Goal: Communication & Community: Answer question/provide support

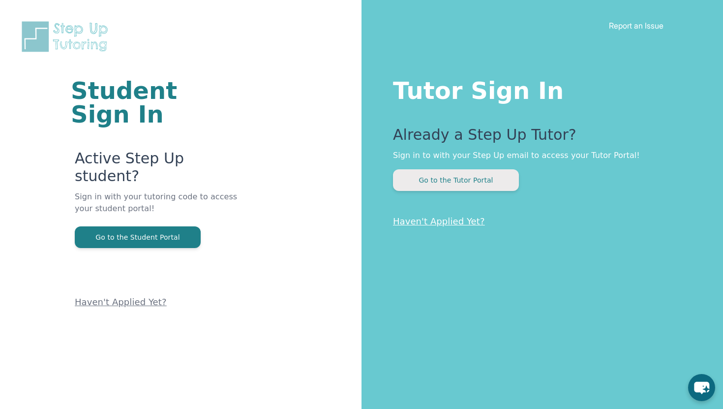
click at [435, 171] on button "Go to the Tutor Portal" at bounding box center [456, 180] width 126 height 22
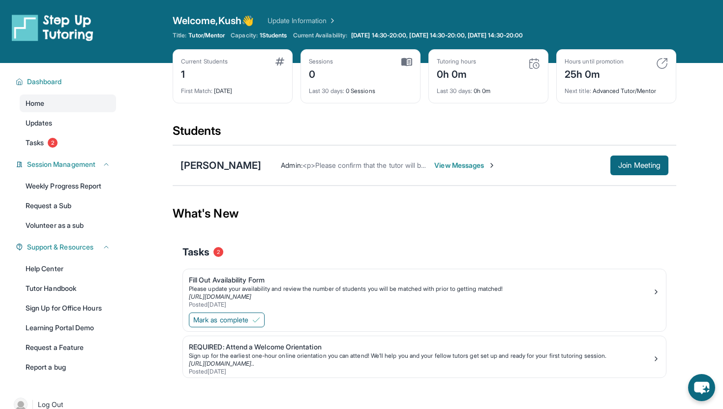
click at [434, 166] on span "View Messages" at bounding box center [464, 165] width 61 height 10
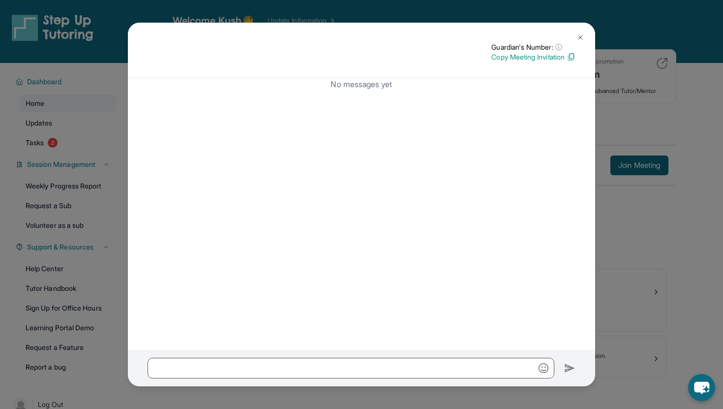
click at [578, 35] on img at bounding box center [581, 37] width 8 height 8
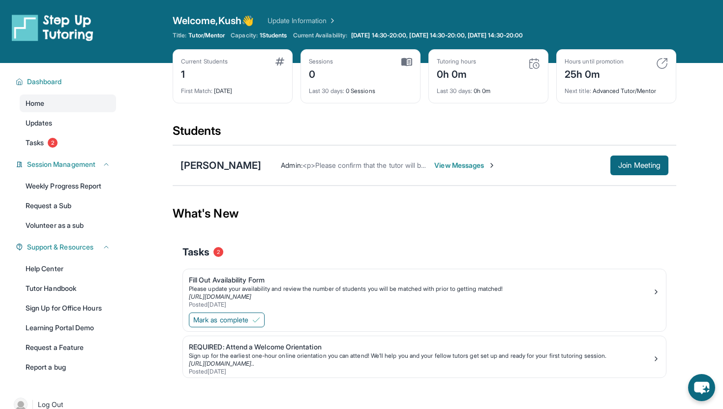
click at [435, 158] on div "Admin : <p>Please confirm that the tutor will be able to attend your first assi…" at bounding box center [464, 165] width 407 height 20
click at [434, 169] on span "View Messages" at bounding box center [464, 165] width 61 height 10
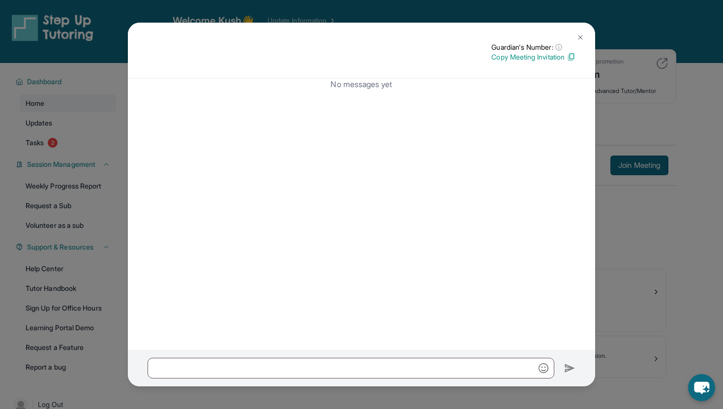
click at [420, 147] on div "No messages yet" at bounding box center [361, 214] width 467 height 272
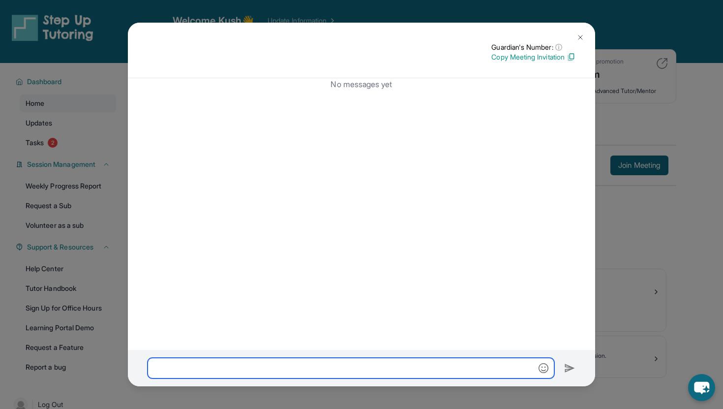
click at [270, 366] on input "text" at bounding box center [351, 368] width 407 height 21
type input "**********"
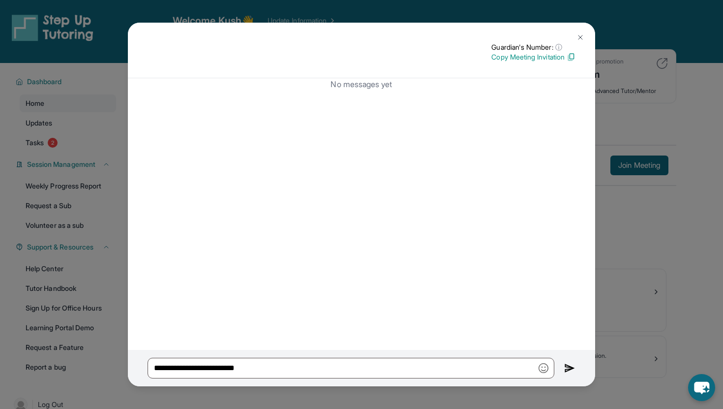
click at [582, 29] on button at bounding box center [581, 38] width 20 height 20
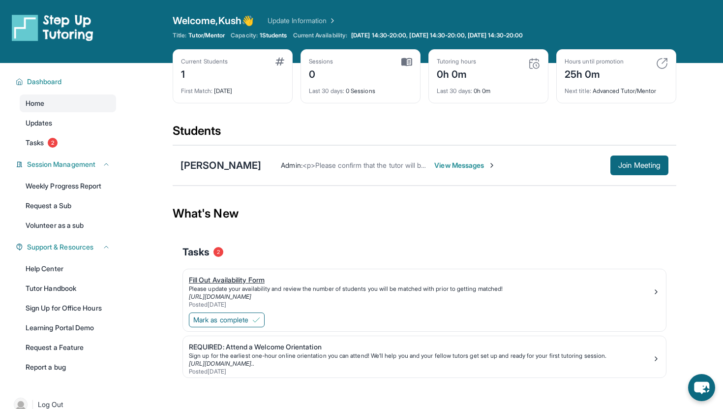
click at [277, 289] on div "Please update your availability and review the number of students you will be m…" at bounding box center [420, 289] width 463 height 8
click at [375, 231] on div "What's New" at bounding box center [425, 213] width 504 height 43
click at [418, 156] on div "Admin : <p>Please confirm that the tutor will be able to attend your first assi…" at bounding box center [464, 165] width 407 height 20
click at [434, 162] on span "View Messages" at bounding box center [464, 165] width 61 height 10
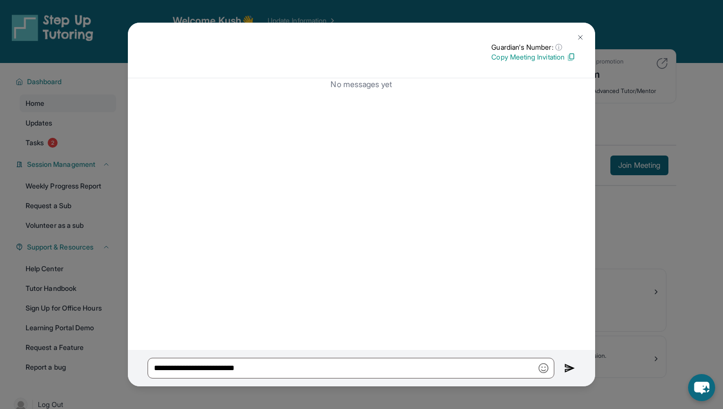
click at [578, 31] on button at bounding box center [581, 38] width 20 height 20
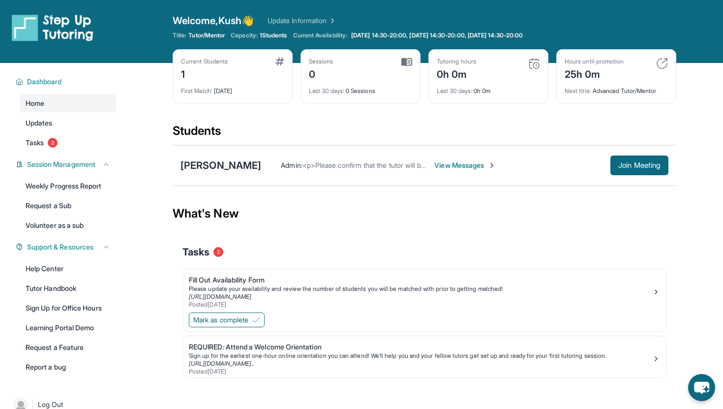
click at [61, 153] on div "Dashboard Home Updates Tasks 2 Session Management Weekly Progress Report Reques…" at bounding box center [63, 223] width 126 height 321
